Goal: Task Accomplishment & Management: Use online tool/utility

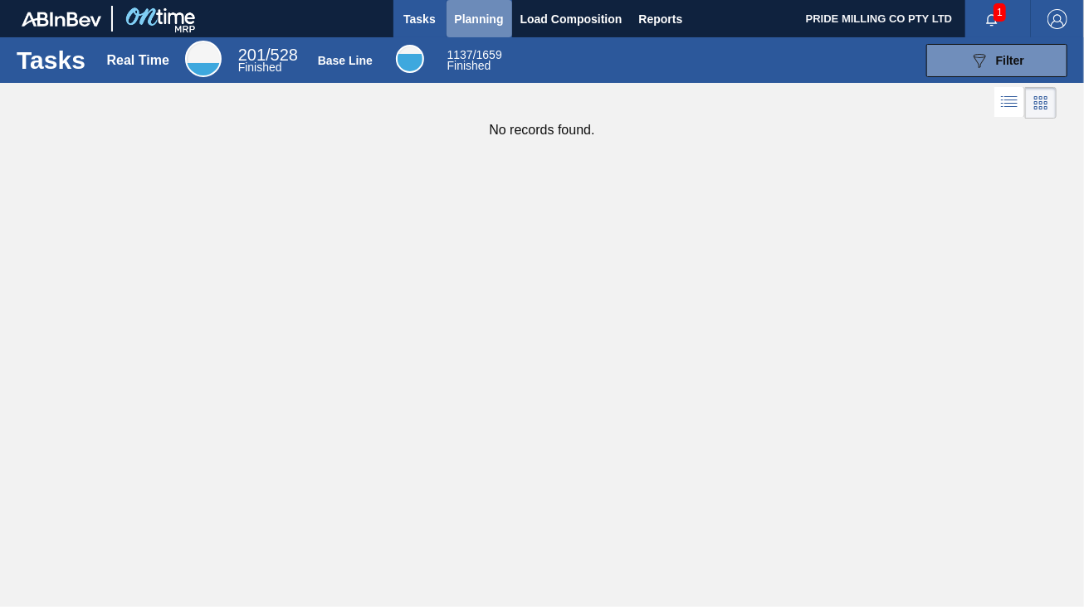
click at [479, 22] on span "Planning" at bounding box center [479, 19] width 49 height 20
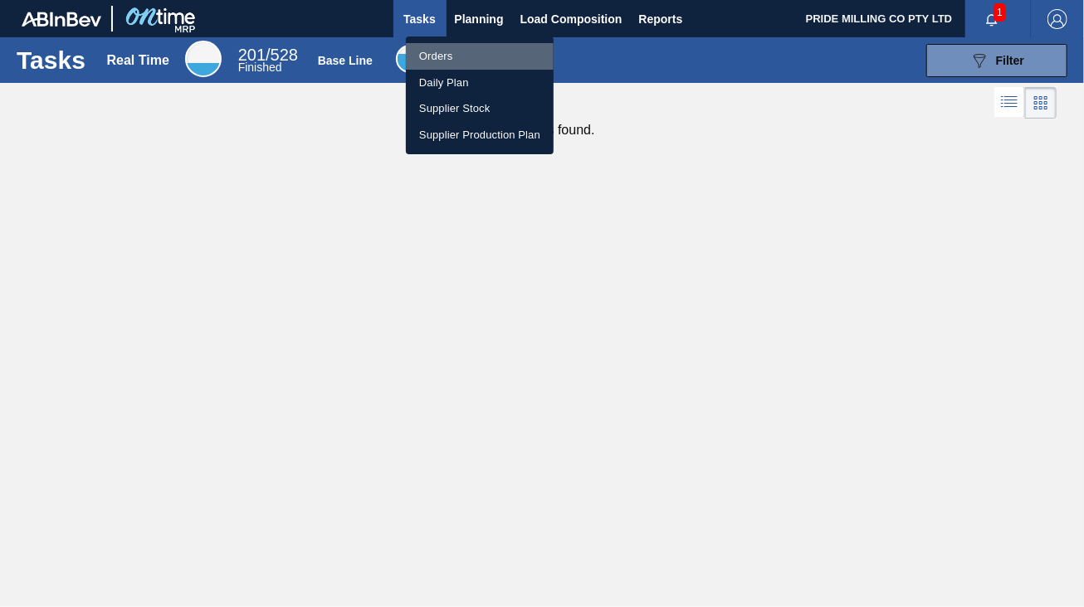
click at [429, 52] on li "Orders" at bounding box center [480, 56] width 148 height 27
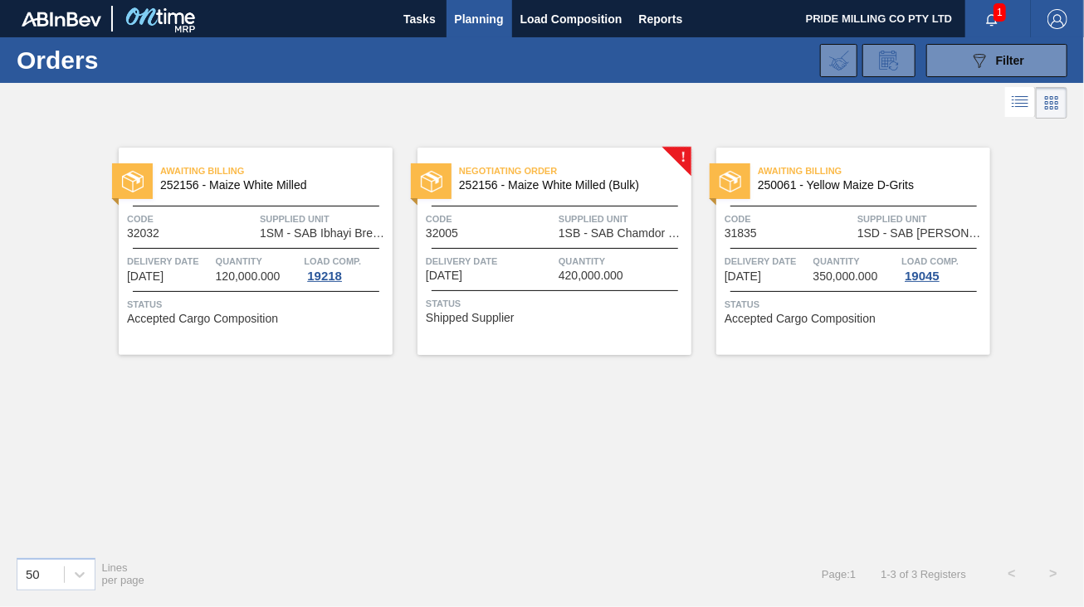
click at [524, 228] on div "Code 32005" at bounding box center [490, 225] width 129 height 29
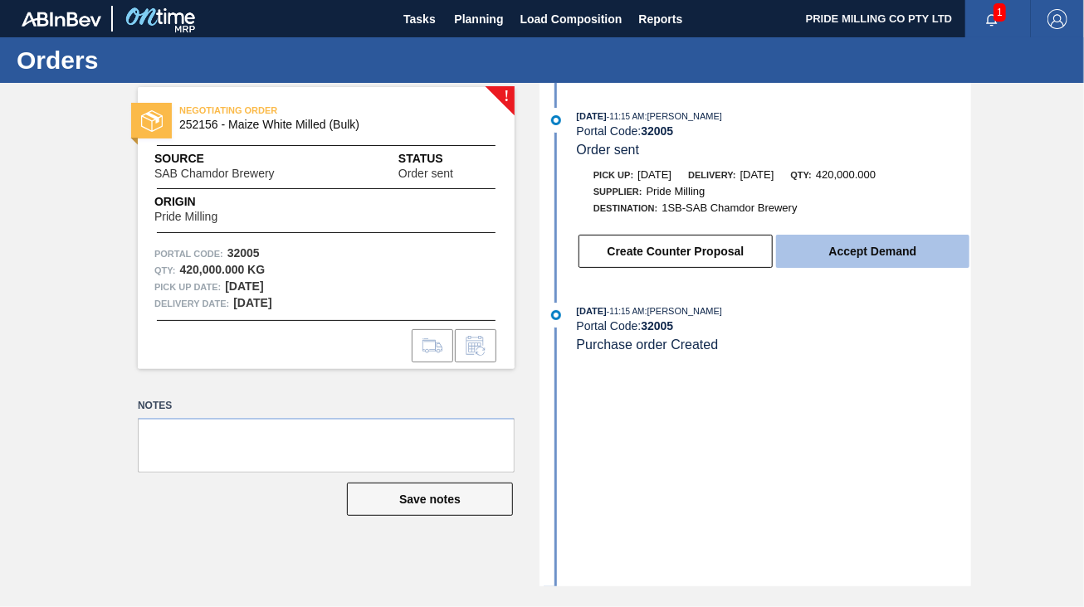
click at [840, 245] on button "Accept Demand" at bounding box center [872, 251] width 193 height 33
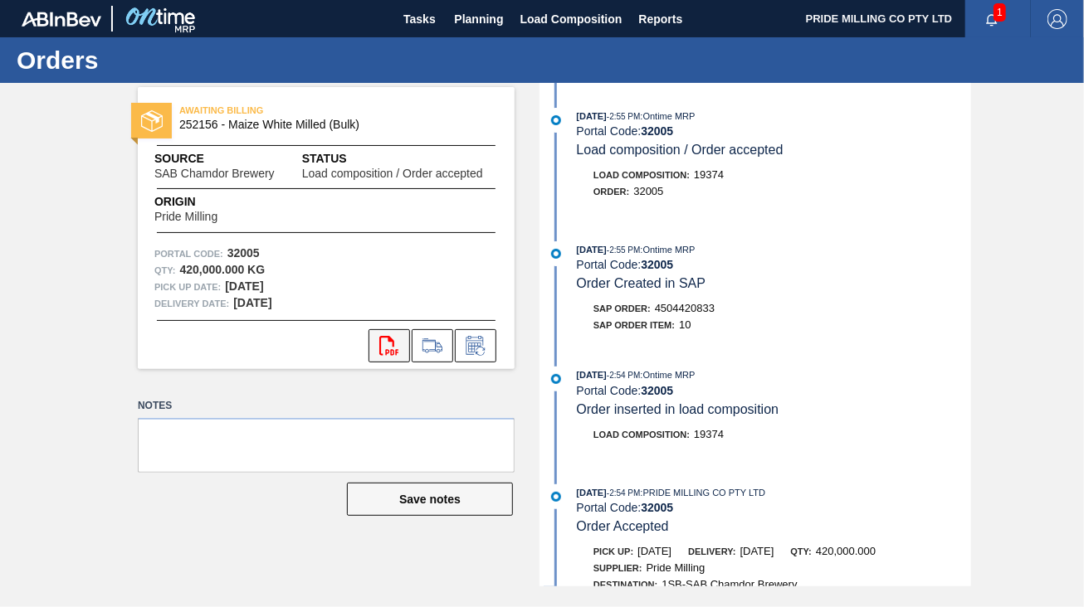
click at [388, 351] on icon at bounding box center [388, 346] width 19 height 20
